Goal: Understand process/instructions

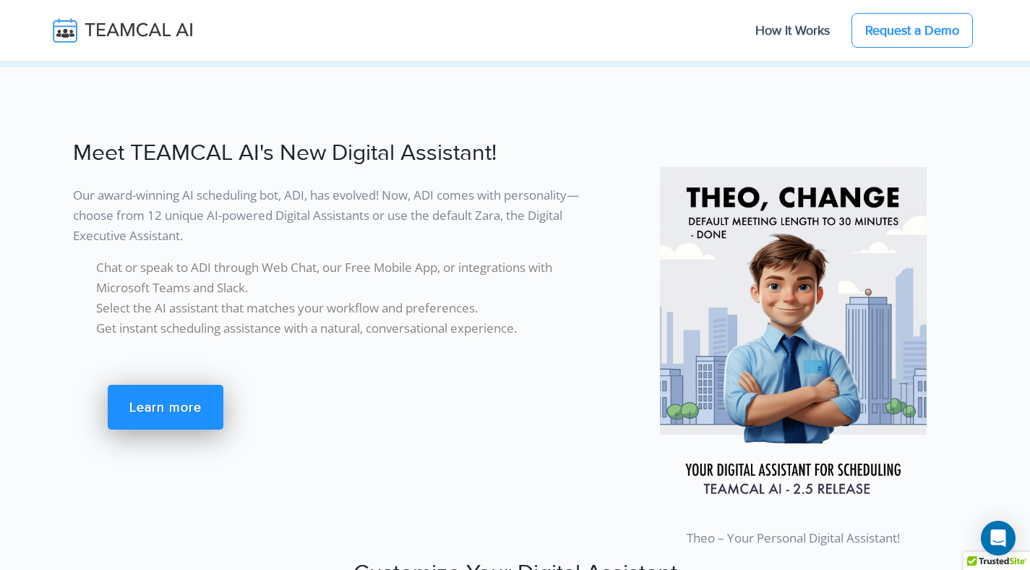
scroll to position [2248, 0]
click at [790, 32] on link "How It Works" at bounding box center [792, 30] width 103 height 30
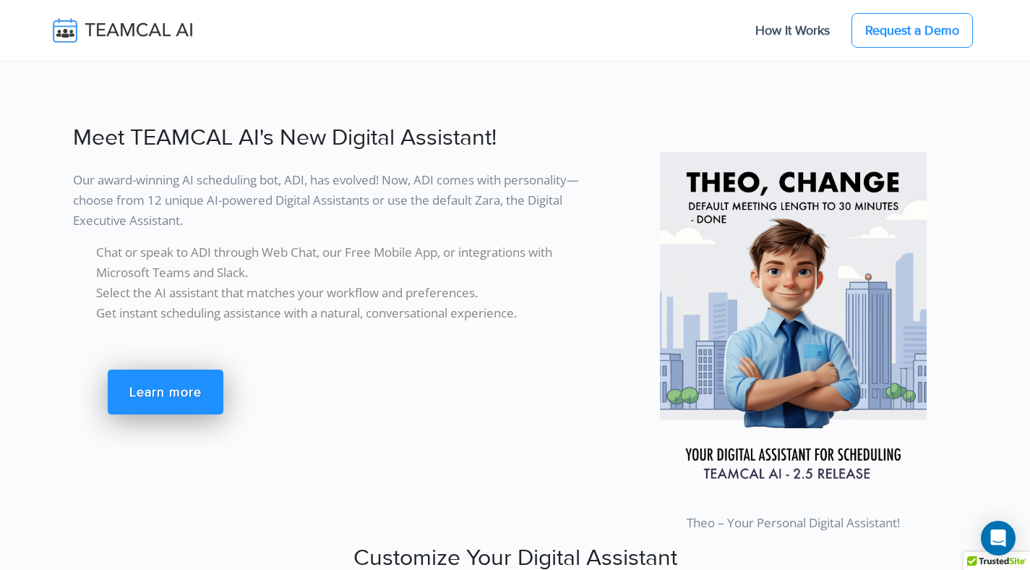
scroll to position [2257, 0]
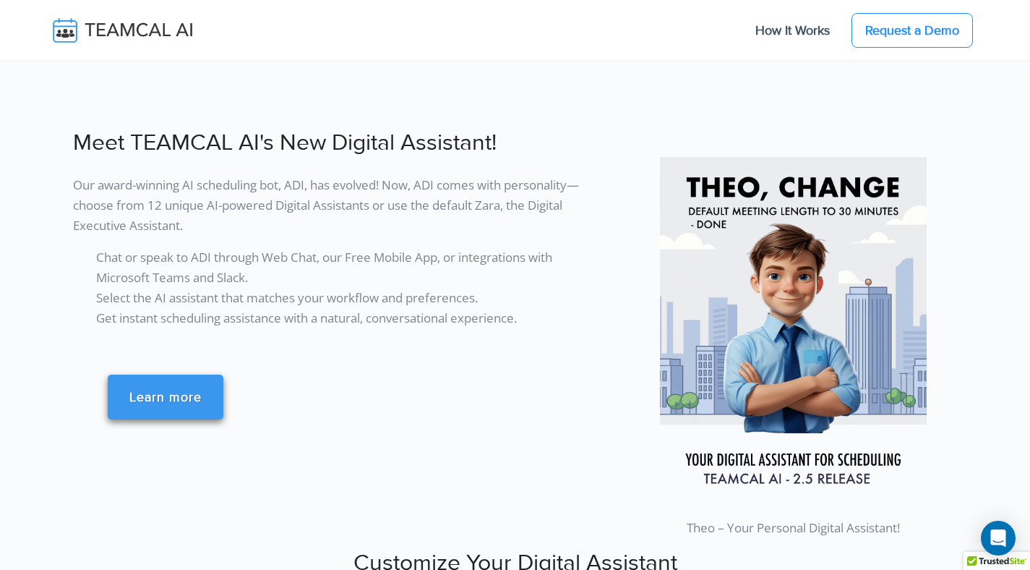
click at [192, 408] on link "Learn more" at bounding box center [166, 396] width 116 height 45
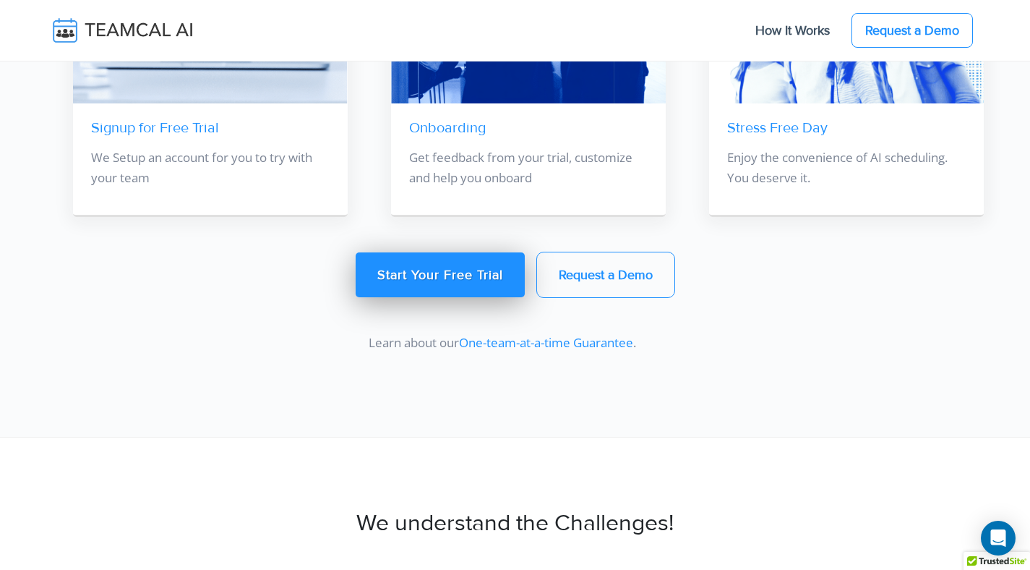
scroll to position [1959, 0]
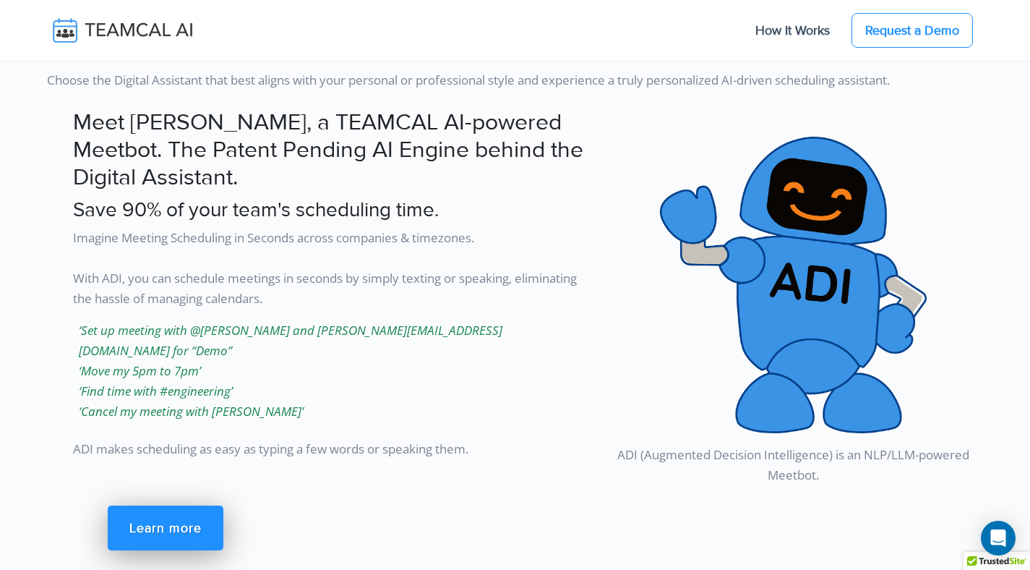
scroll to position [3792, 0]
